Goal: Information Seeking & Learning: Check status

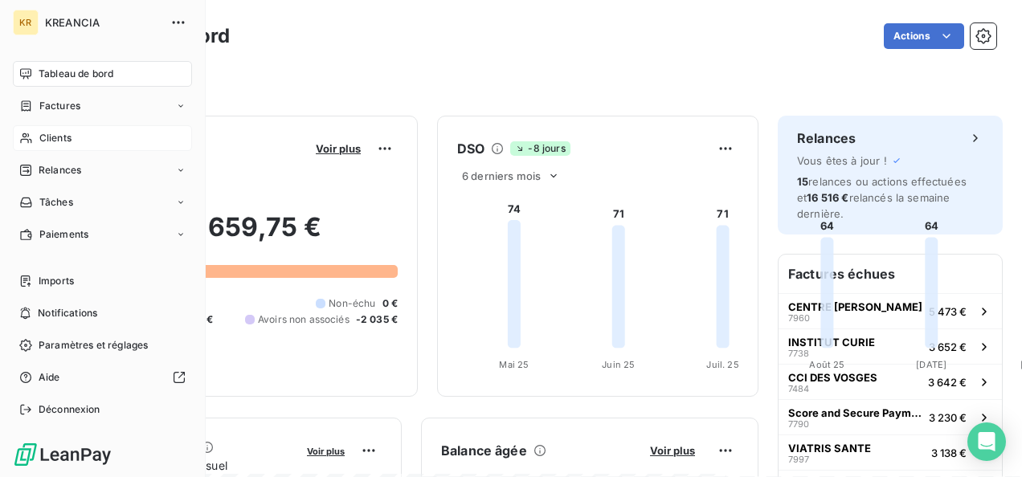
click at [45, 133] on span "Clients" at bounding box center [55, 138] width 32 height 14
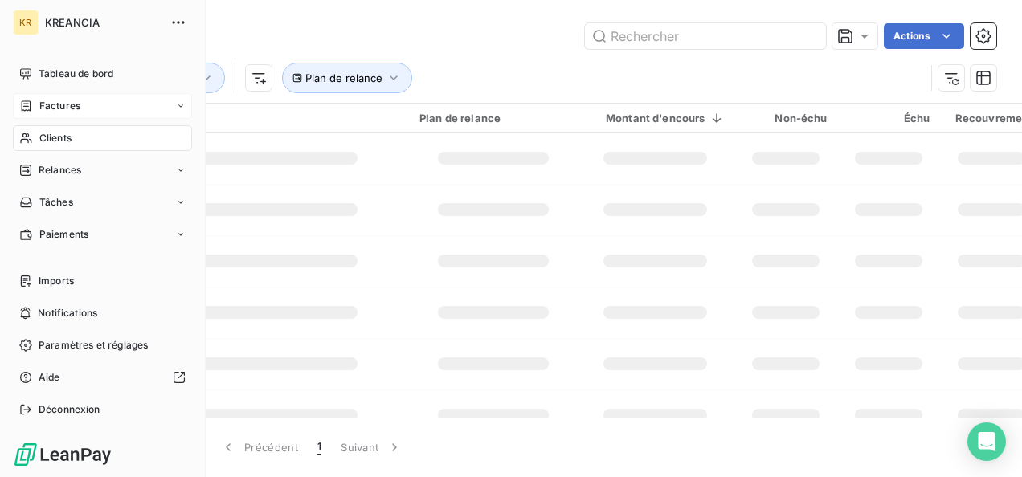
click at [59, 103] on span "Factures" at bounding box center [59, 106] width 41 height 14
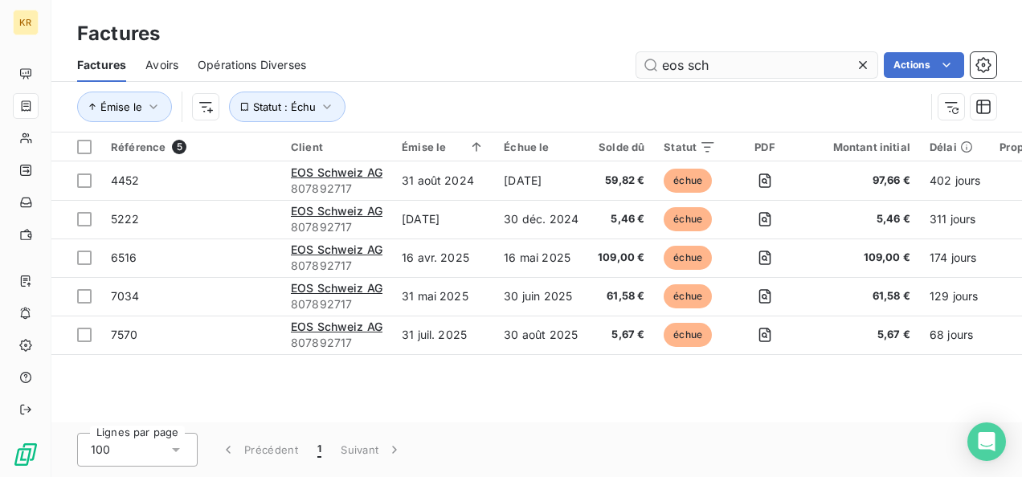
click at [731, 67] on input "eos sch" at bounding box center [756, 65] width 241 height 26
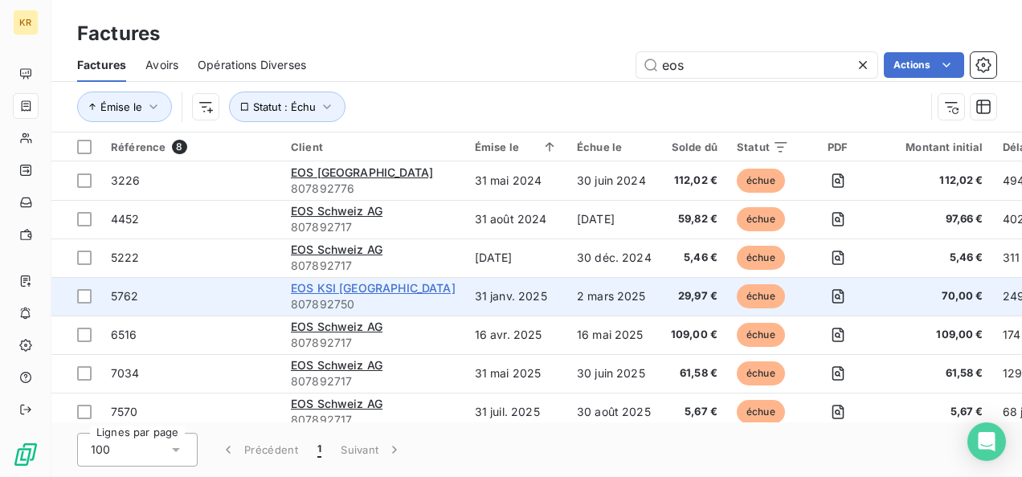
type input "eos"
click at [368, 292] on span "EOS KSI [GEOGRAPHIC_DATA]" at bounding box center [373, 288] width 165 height 14
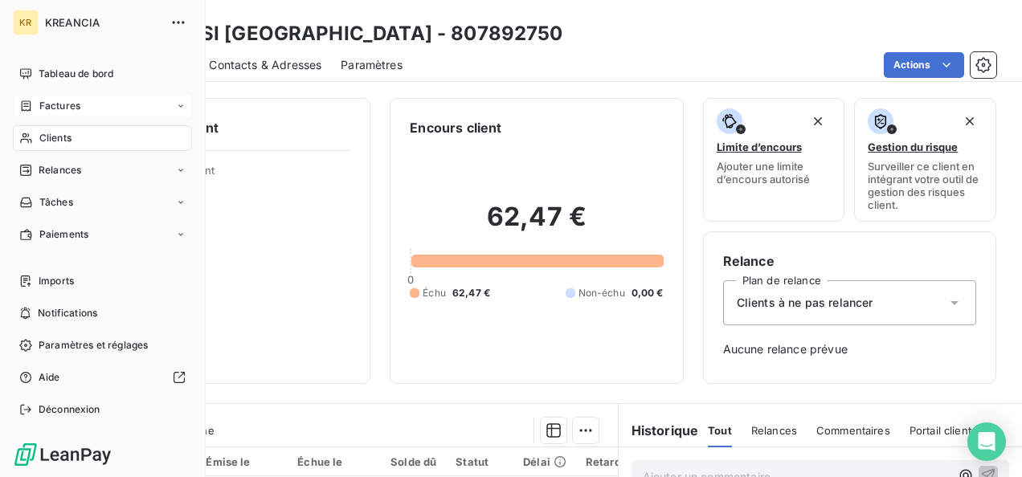
click at [66, 131] on span "Clients" at bounding box center [55, 138] width 32 height 14
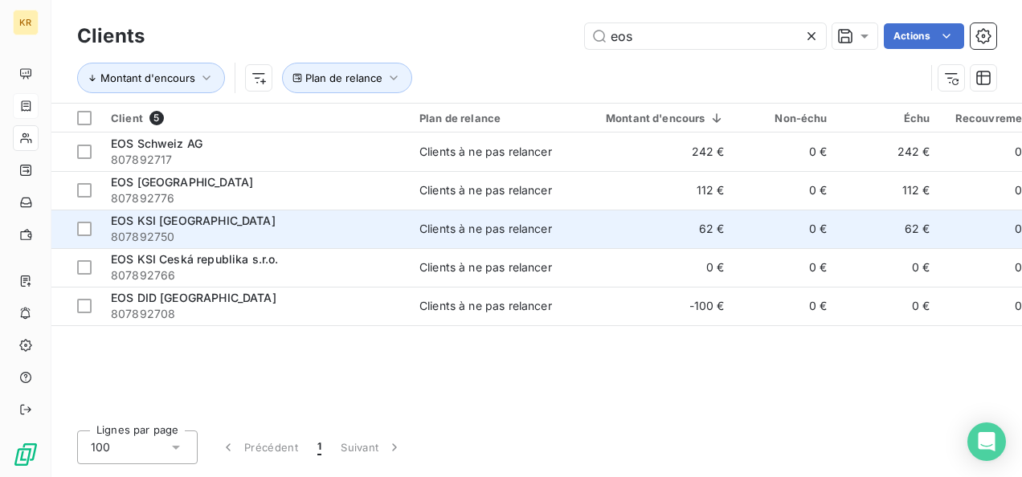
type input "eos"
click at [370, 223] on div "EOS KSI [GEOGRAPHIC_DATA]" at bounding box center [255, 221] width 289 height 16
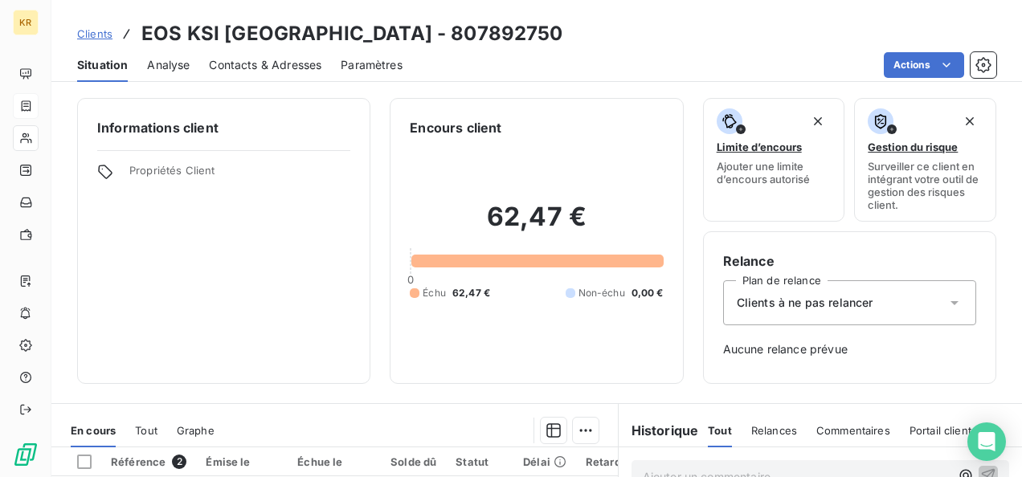
scroll to position [182, 0]
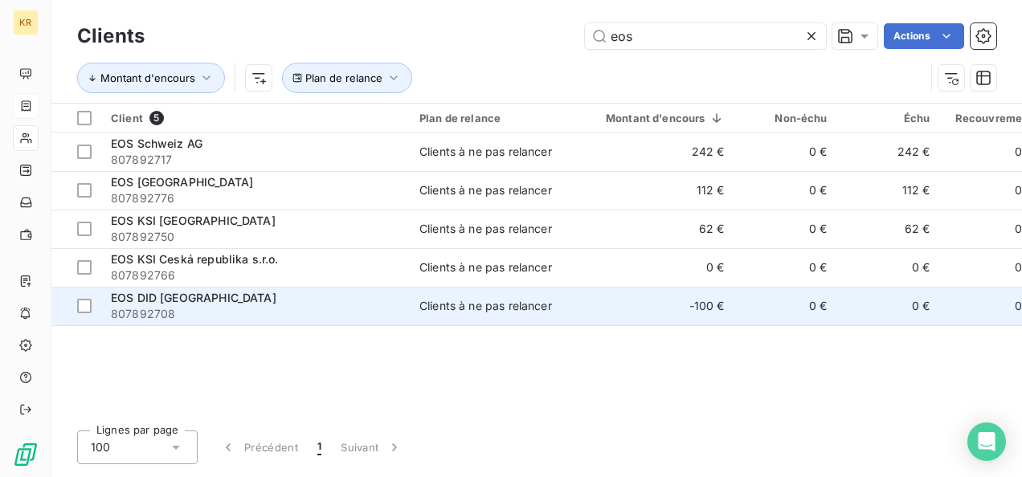
click at [272, 294] on div "EOS DID [GEOGRAPHIC_DATA]" at bounding box center [255, 298] width 289 height 16
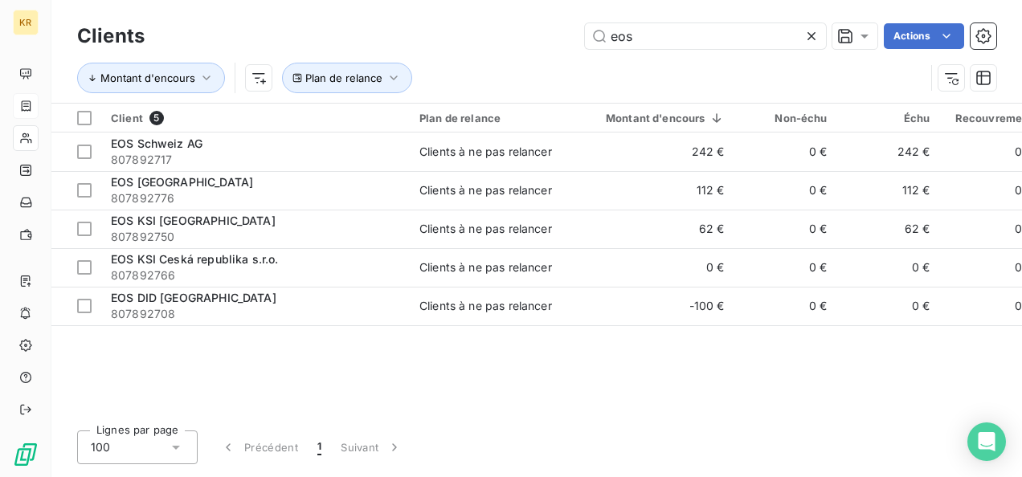
click at [647, 49] on div "Clients eos Actions" at bounding box center [536, 36] width 919 height 34
click at [651, 42] on input "eos" at bounding box center [705, 36] width 241 height 26
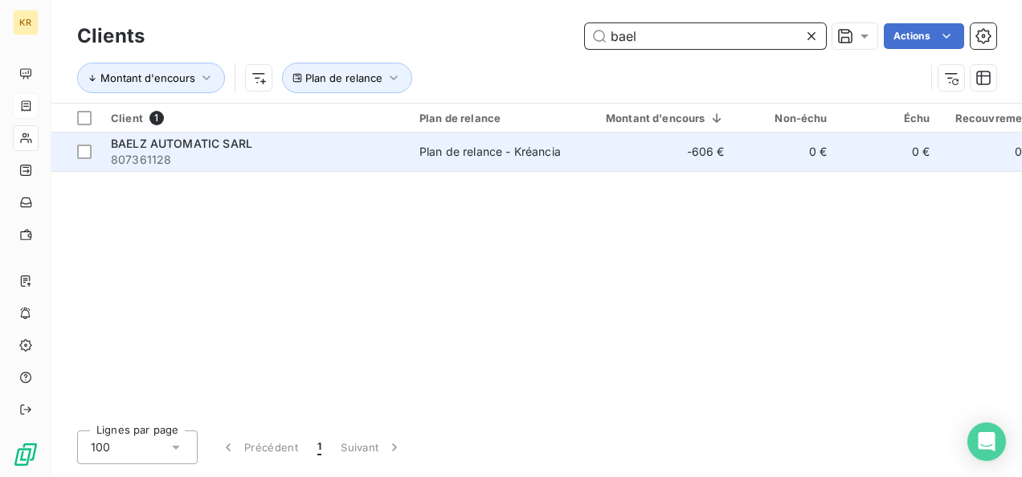
type input "bael"
click at [386, 156] on span "807361128" at bounding box center [255, 160] width 289 height 16
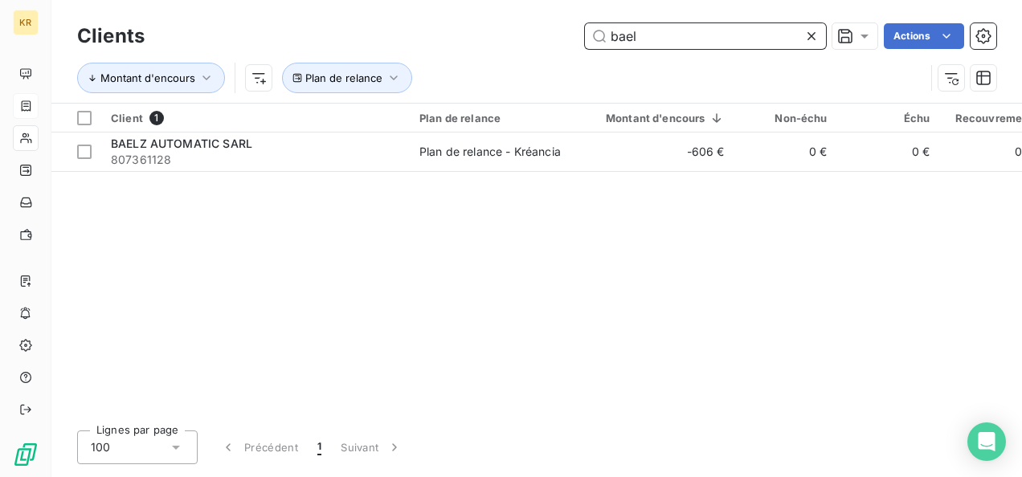
click at [654, 33] on input "bael" at bounding box center [705, 36] width 241 height 26
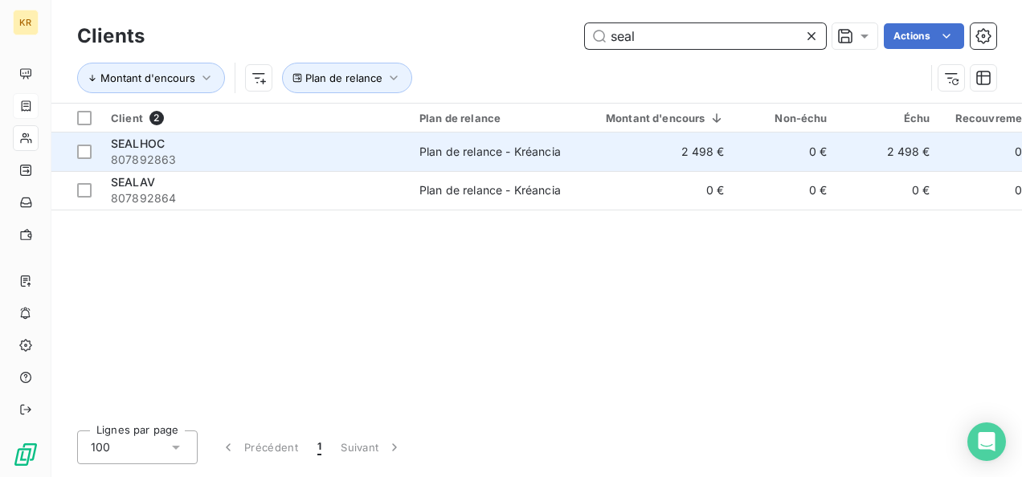
type input "seal"
click at [405, 149] on td "SEALHOC 807892863" at bounding box center [255, 152] width 308 height 39
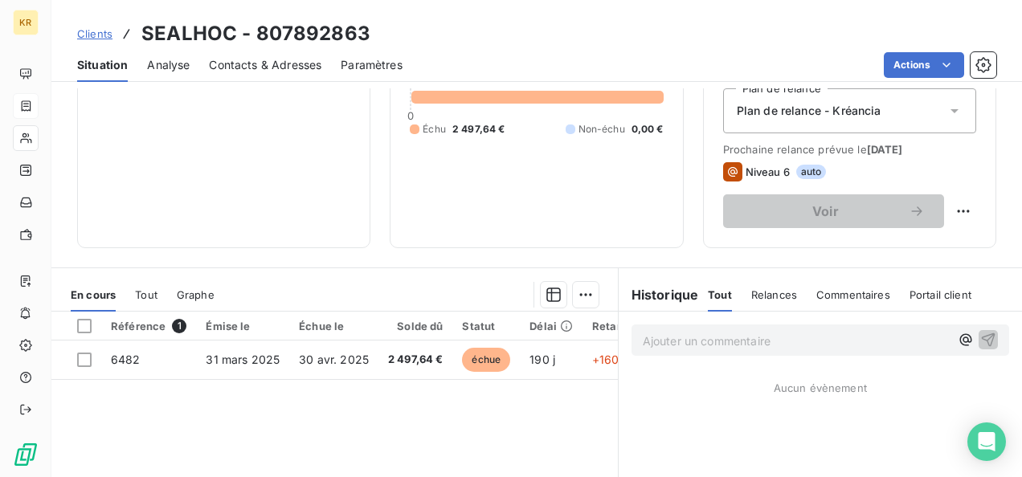
scroll to position [225, 0]
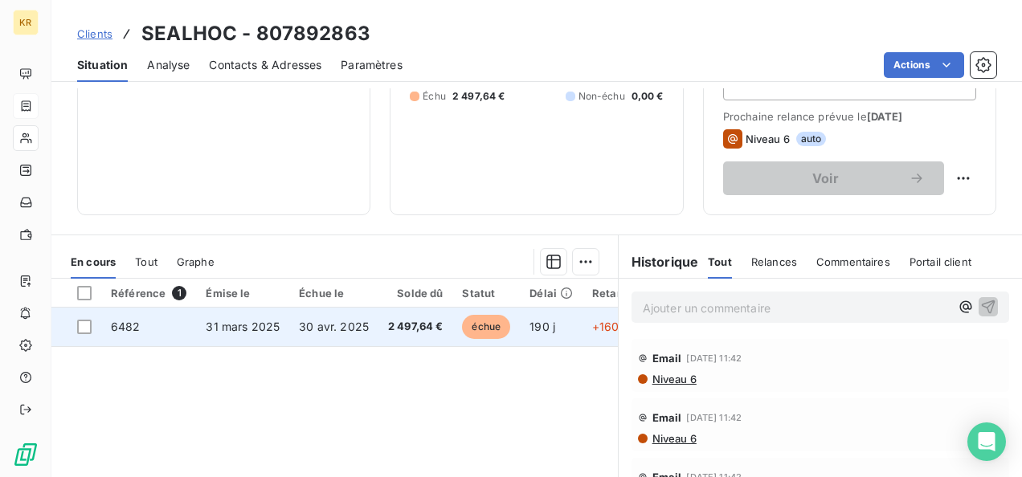
click at [388, 331] on span "2 497,64 €" at bounding box center [415, 327] width 55 height 16
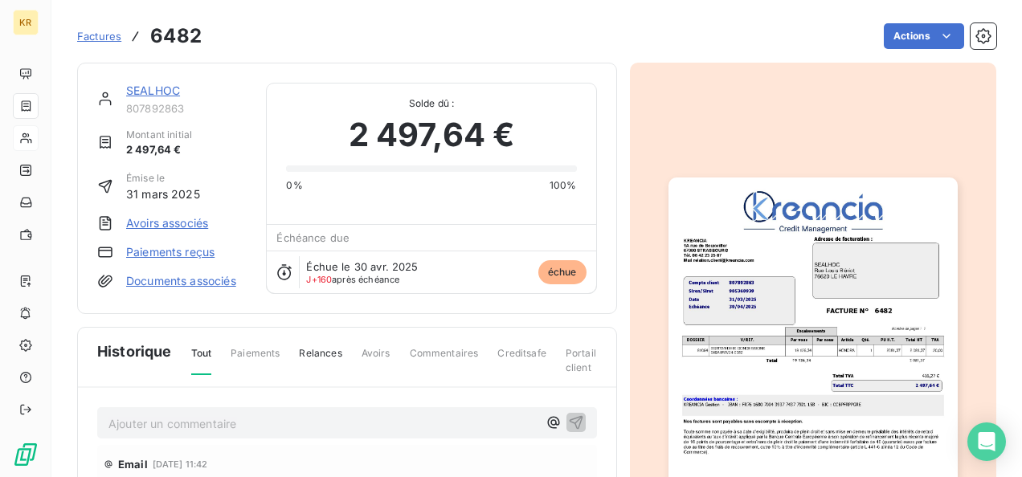
click at [749, 275] on img "button" at bounding box center [812, 382] width 289 height 409
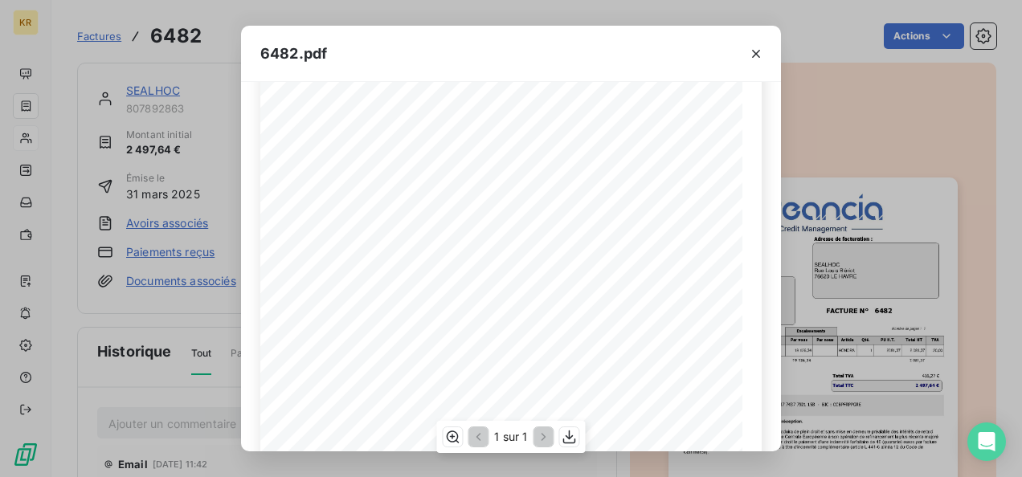
scroll to position [154, 0]
click at [572, 439] on icon "button" at bounding box center [570, 437] width 16 height 16
